Goal: Task Accomplishment & Management: Use online tool/utility

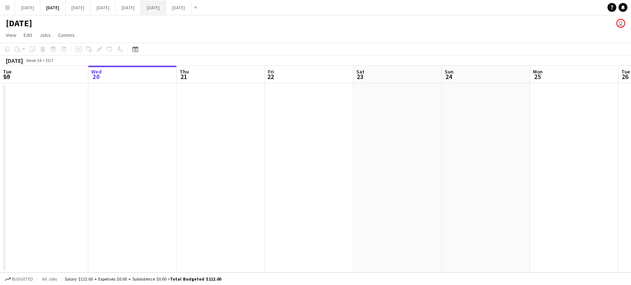
click at [166, 5] on button "[DATE] Close" at bounding box center [153, 7] width 25 height 14
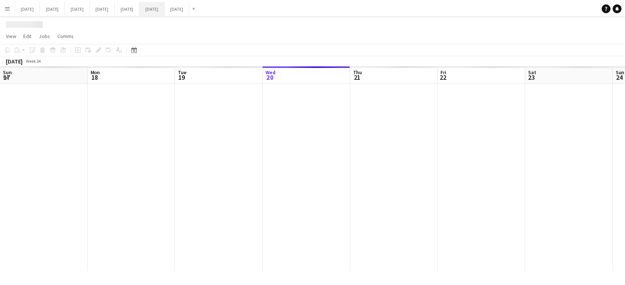
scroll to position [0, 177]
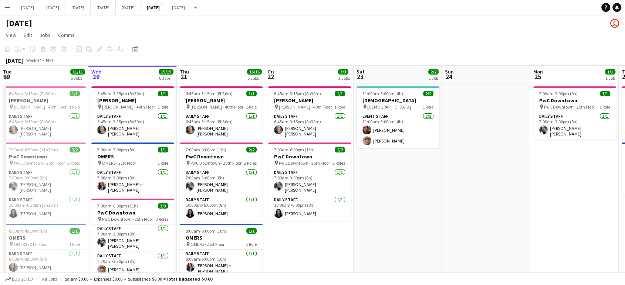
click at [8, 10] on app-icon "Menu" at bounding box center [7, 7] width 6 height 6
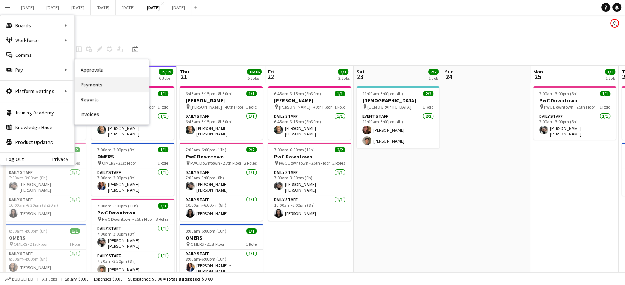
click at [88, 82] on link "Payments" at bounding box center [112, 84] width 74 height 15
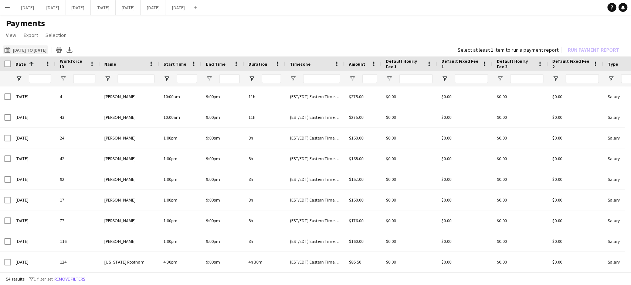
click at [43, 50] on button "[DATE] to [DATE] [DATE] to [DATE]" at bounding box center [25, 49] width 45 height 9
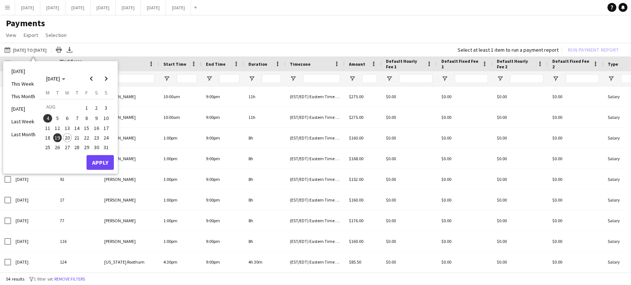
click at [27, 135] on li "Last Month" at bounding box center [23, 134] width 33 height 13
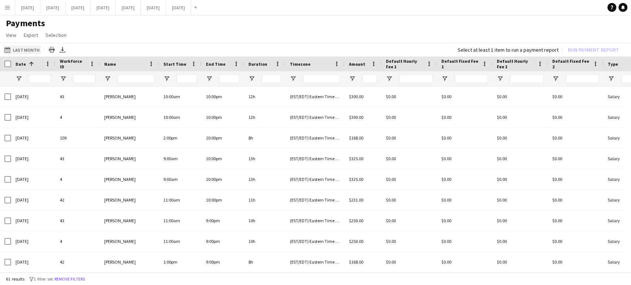
click at [27, 47] on button "[DATE] to [DATE] Last Month" at bounding box center [22, 49] width 38 height 9
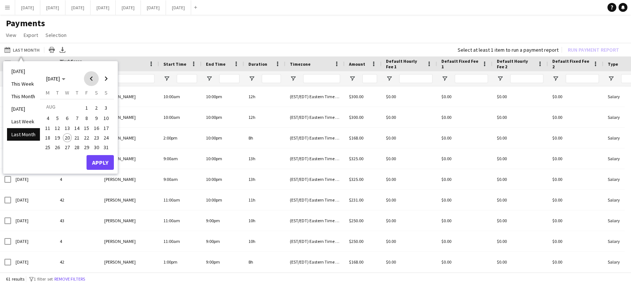
click at [90, 79] on span "Previous month" at bounding box center [91, 78] width 15 height 15
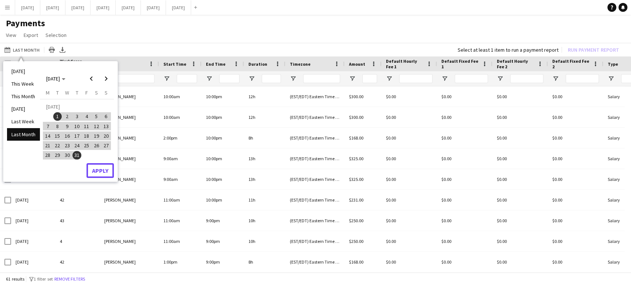
click at [106, 167] on button "Apply" at bounding box center [100, 170] width 27 height 15
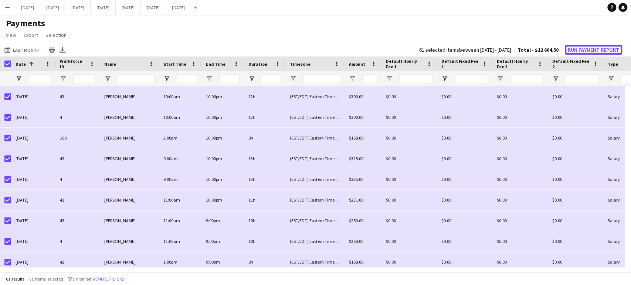
click at [601, 50] on button "Run Payment Report" at bounding box center [593, 50] width 57 height 10
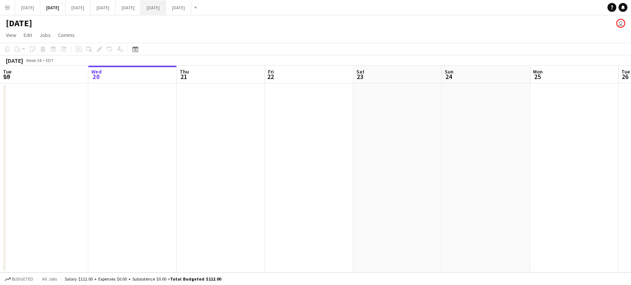
click at [166, 7] on button "[DATE] Close" at bounding box center [153, 7] width 25 height 14
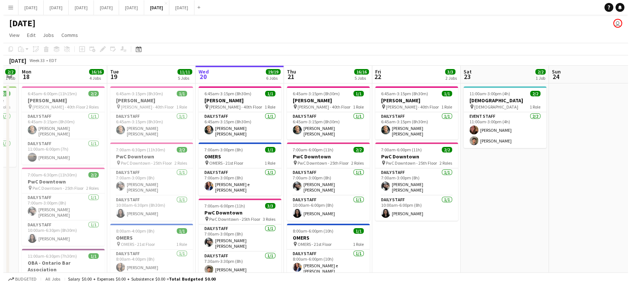
scroll to position [0, 338]
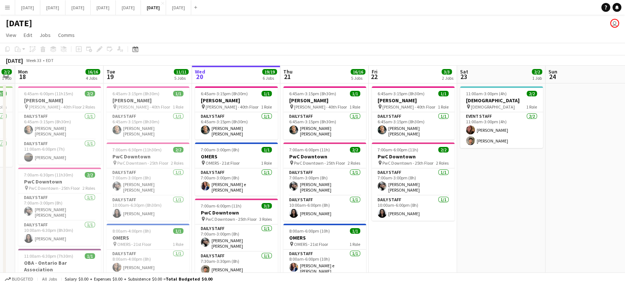
drag, startPoint x: 82, startPoint y: 126, endPoint x: 186, endPoint y: 121, distance: 103.6
click at [15, 35] on span "View" at bounding box center [11, 35] width 10 height 7
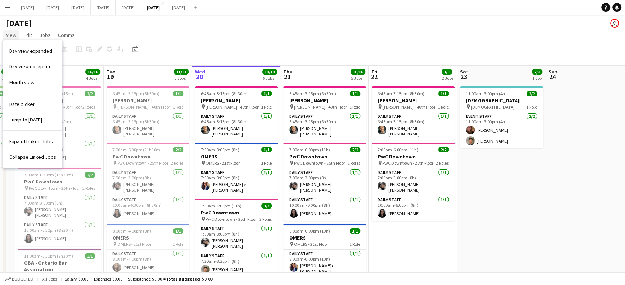
click at [15, 35] on span "View" at bounding box center [11, 35] width 10 height 7
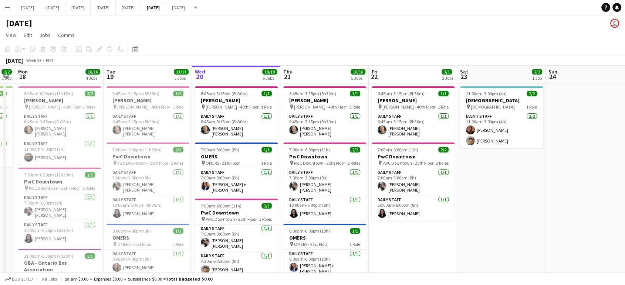
click at [6, 2] on button "Menu" at bounding box center [7, 7] width 15 height 15
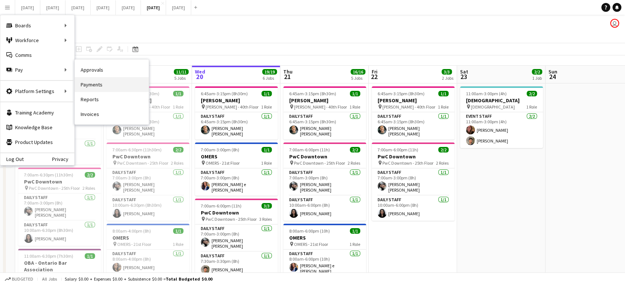
click at [103, 87] on link "Payments" at bounding box center [112, 84] width 74 height 15
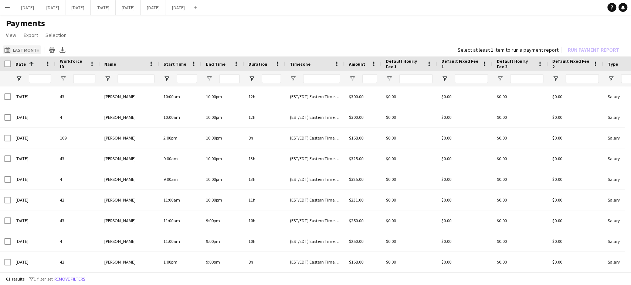
click at [30, 51] on button "Last Month Last Month" at bounding box center [22, 49] width 38 height 9
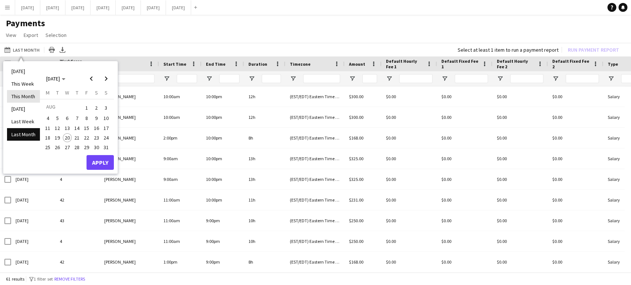
click at [24, 96] on li "This Month" at bounding box center [23, 96] width 33 height 13
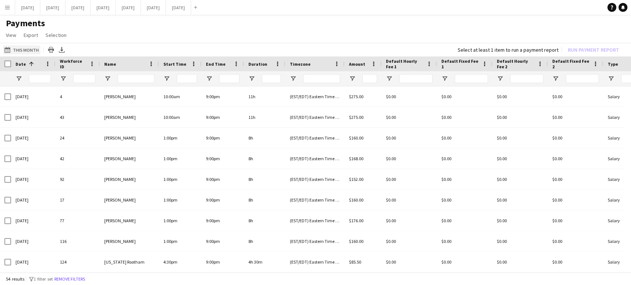
click at [35, 45] on button "Last Month This Month" at bounding box center [21, 49] width 37 height 9
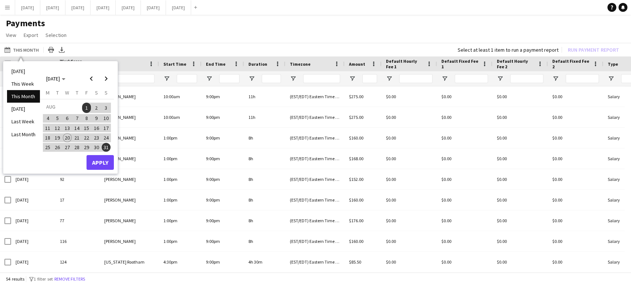
click at [88, 106] on span "1" at bounding box center [86, 108] width 9 height 10
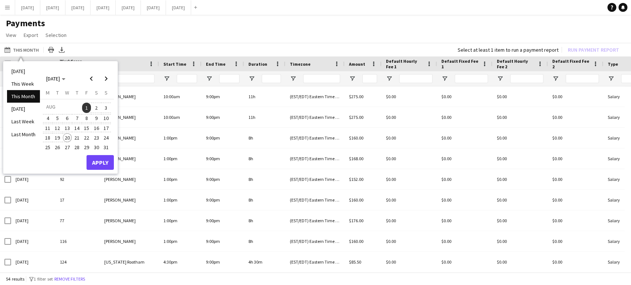
click at [68, 139] on span "20" at bounding box center [67, 137] width 9 height 9
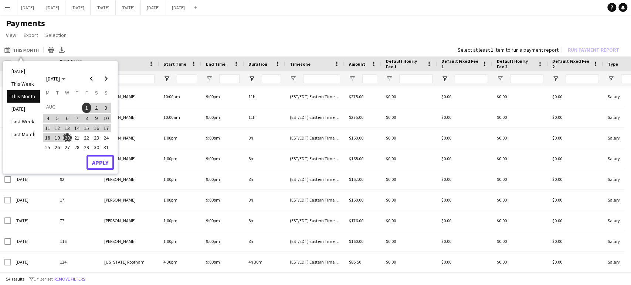
click at [98, 164] on button "Apply" at bounding box center [100, 162] width 27 height 15
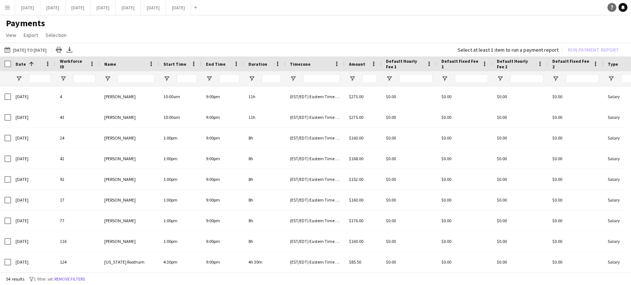
click at [611, 9] on icon "Help" at bounding box center [612, 7] width 4 height 4
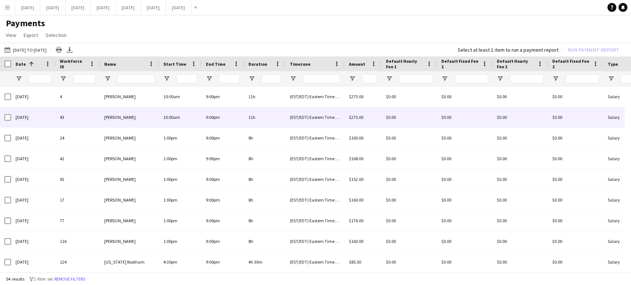
click at [433, 119] on div "$0.00" at bounding box center [409, 117] width 55 height 20
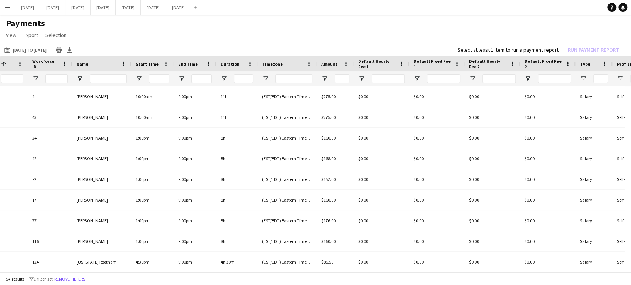
scroll to position [0, 52]
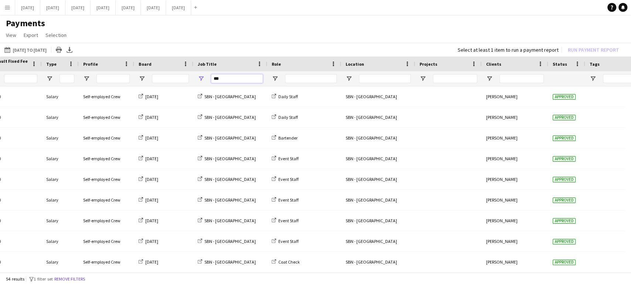
click at [245, 79] on input "***" at bounding box center [237, 78] width 52 height 9
type input "*"
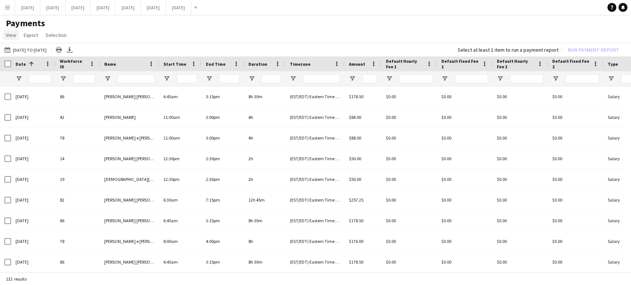
click at [11, 35] on span "View" at bounding box center [11, 35] width 10 height 7
click at [11, 9] on button "Menu" at bounding box center [7, 7] width 15 height 15
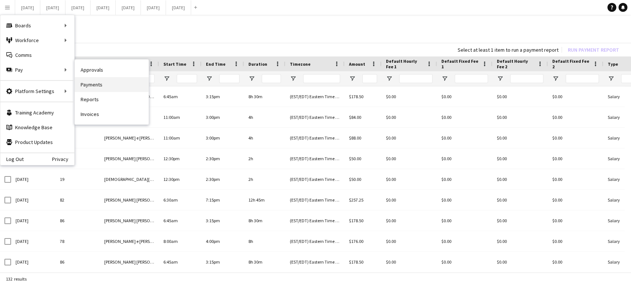
click at [88, 84] on link "Payments" at bounding box center [112, 84] width 74 height 15
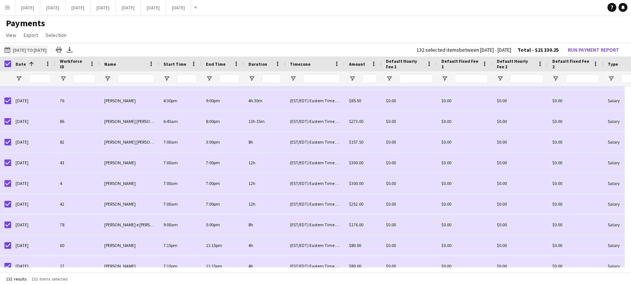
click at [18, 47] on button "Last Month 01-08-2025 to 20-08-2025" at bounding box center [25, 49] width 45 height 9
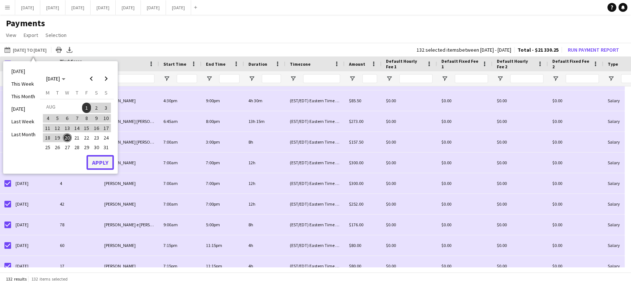
click at [105, 161] on button "Apply" at bounding box center [100, 162] width 27 height 15
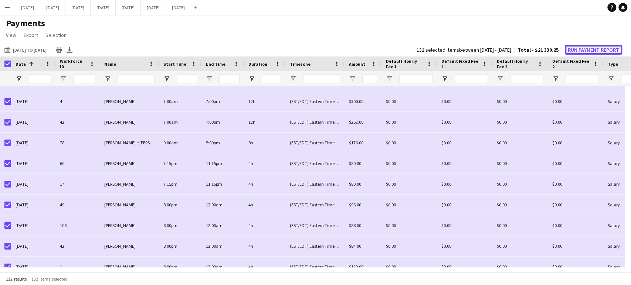
click at [605, 46] on button "Run Payment Report" at bounding box center [593, 50] width 57 height 10
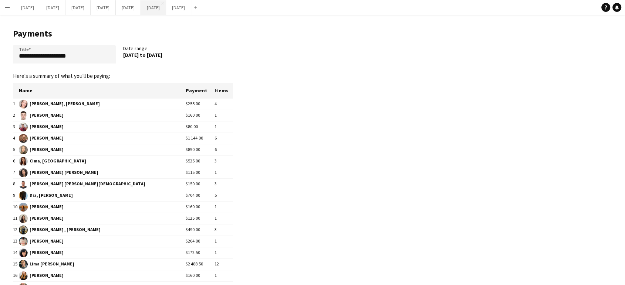
click at [166, 11] on button "[DATE] Close" at bounding box center [153, 7] width 25 height 14
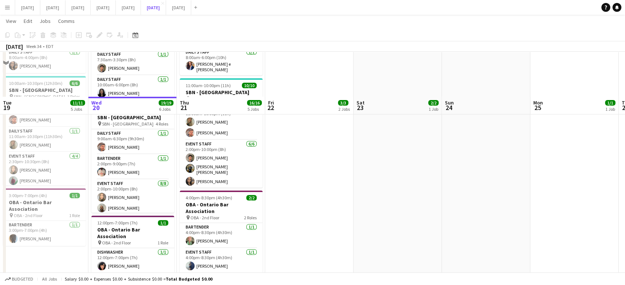
scroll to position [246, 0]
